Goal: Transaction & Acquisition: Purchase product/service

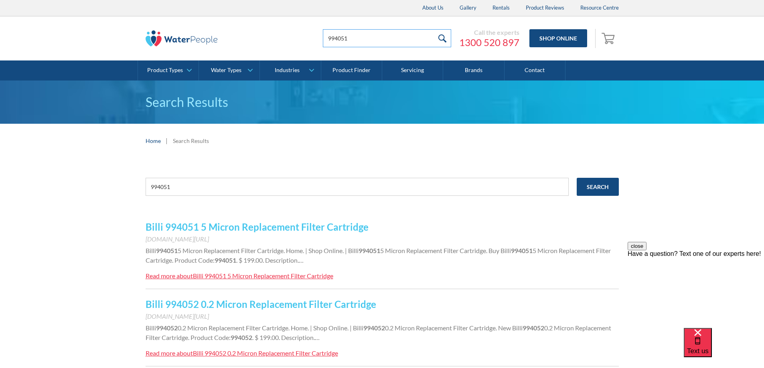
drag, startPoint x: 386, startPoint y: 36, endPoint x: 292, endPoint y: 40, distance: 93.9
click at [292, 40] on div "994051 Call the experts [PHONE_NUMBER] Shop Online 0 Your Cart Subtotal Pay wit…" at bounding box center [382, 38] width 473 height 24
drag, startPoint x: 199, startPoint y: 186, endPoint x: 95, endPoint y: 184, distance: 104.2
click at [95, 184] on div "994051 Search Billi 994051 5 Micron Replacement Filter Cartridge [DOMAIN_NAME][…" at bounding box center [382, 317] width 764 height 318
type input "gf2"
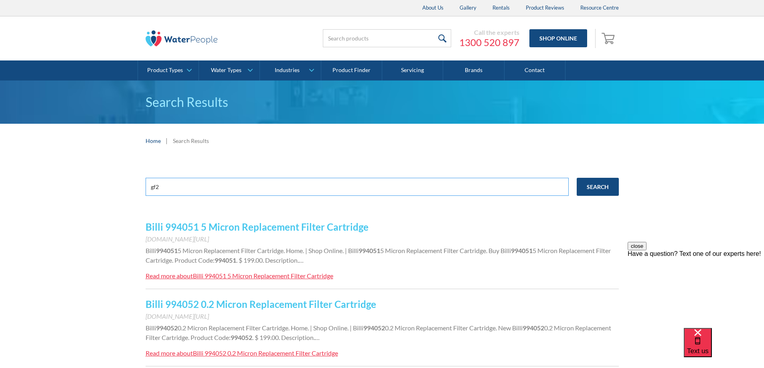
click at [576, 178] on input "Search" at bounding box center [597, 187] width 42 height 18
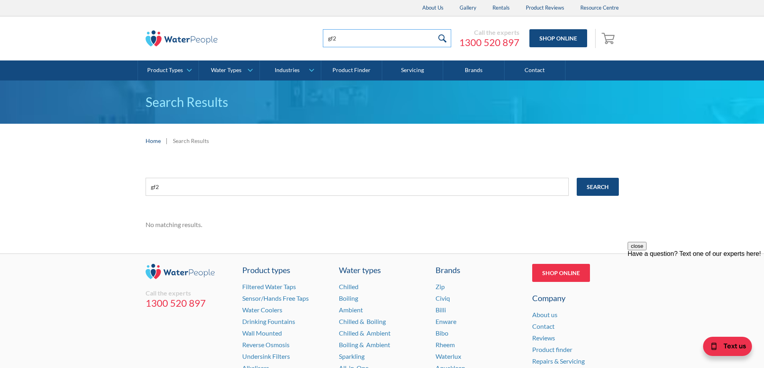
drag, startPoint x: 357, startPoint y: 38, endPoint x: 248, endPoint y: 29, distance: 109.0
click at [248, 29] on div "gf2 Call the experts [PHONE_NUMBER] Shop Online 0 Your Cart Subtotal Pay with b…" at bounding box center [382, 38] width 473 height 24
type input "chrome filter tap replacement"
click at [434, 29] on input "submit" at bounding box center [442, 38] width 17 height 18
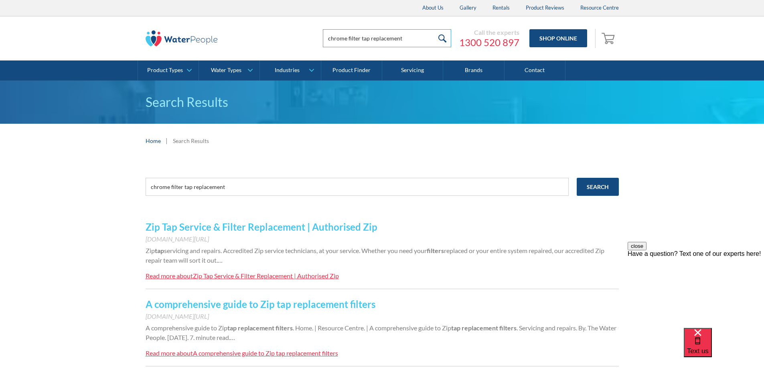
drag, startPoint x: 414, startPoint y: 37, endPoint x: 317, endPoint y: 32, distance: 96.7
click at [317, 32] on div "chrome filter tap replacement Call the experts 1300 520 897 Shop Online 0 Your …" at bounding box center [458, 38] width 321 height 24
click at [424, 36] on input "chrome filter tap replacement" at bounding box center [387, 38] width 128 height 18
click at [443, 36] on input "submit" at bounding box center [442, 38] width 17 height 18
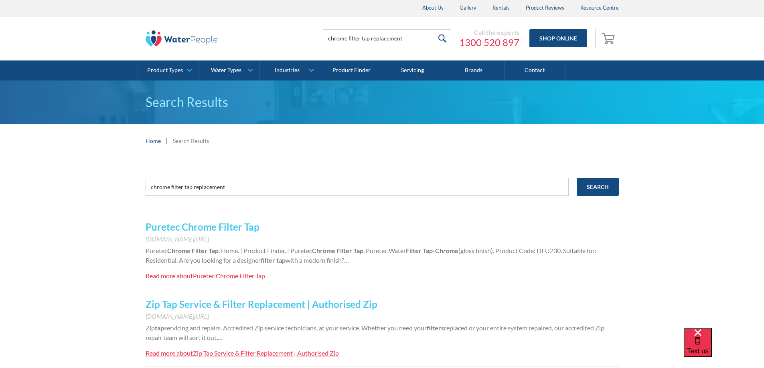
click at [243, 226] on link "Puretec Chrome Filter Tap" at bounding box center [203, 227] width 114 height 12
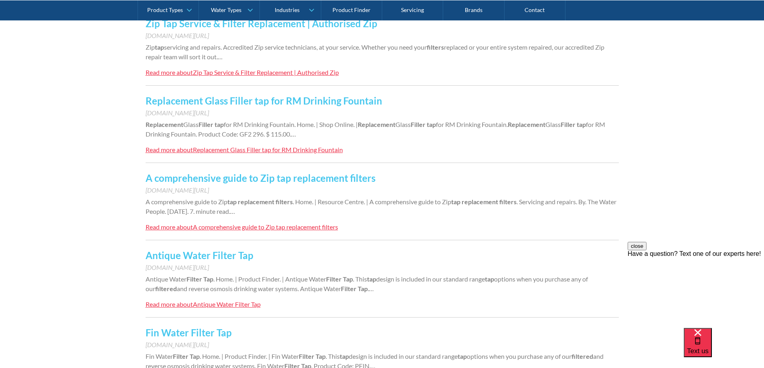
scroll to position [281, 0]
click at [325, 100] on link "Replacement Glass Filler tap for RM Drinking Fountain" at bounding box center [264, 101] width 236 height 12
